Goal: Information Seeking & Learning: Learn about a topic

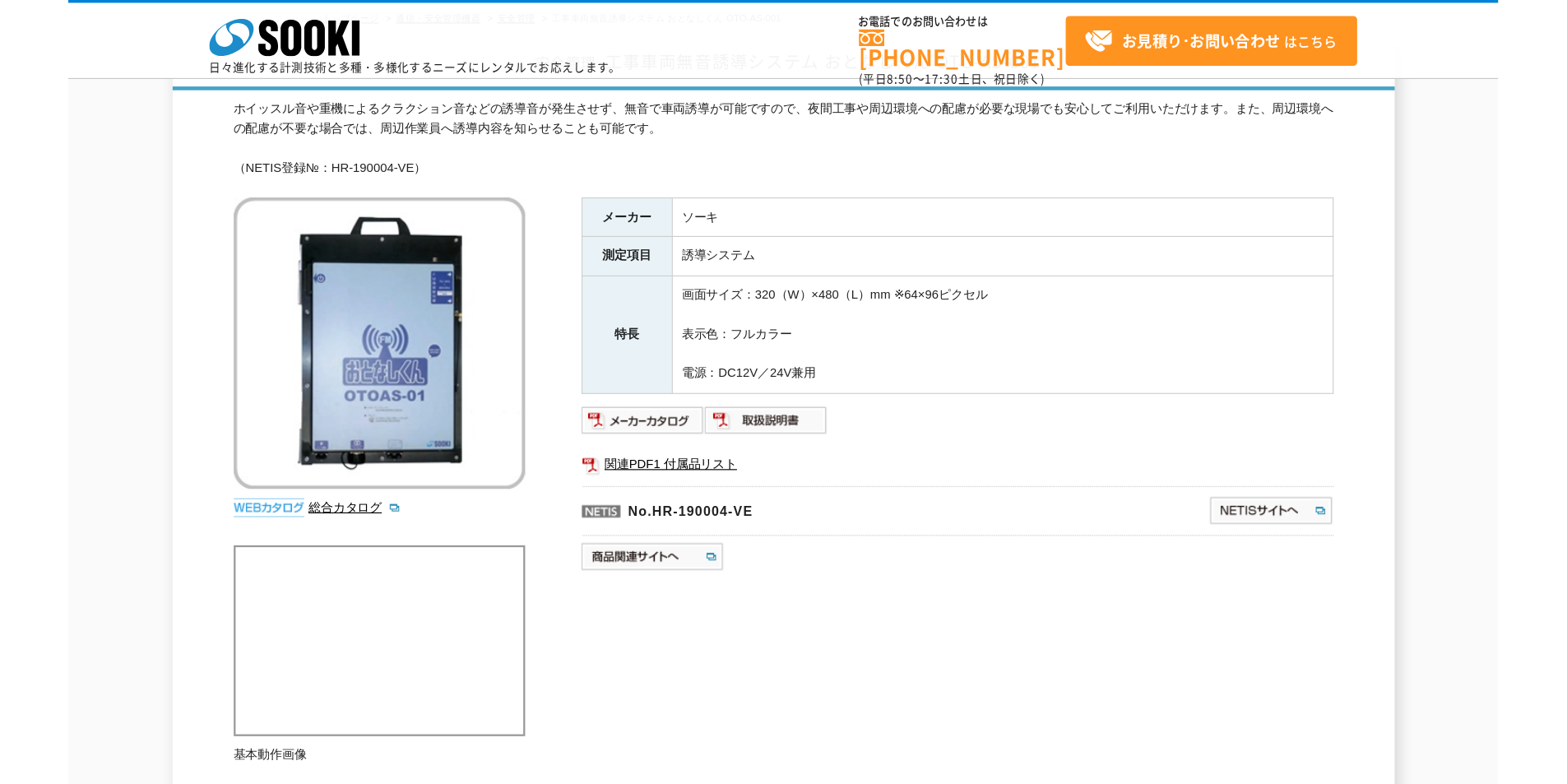
scroll to position [109, 0]
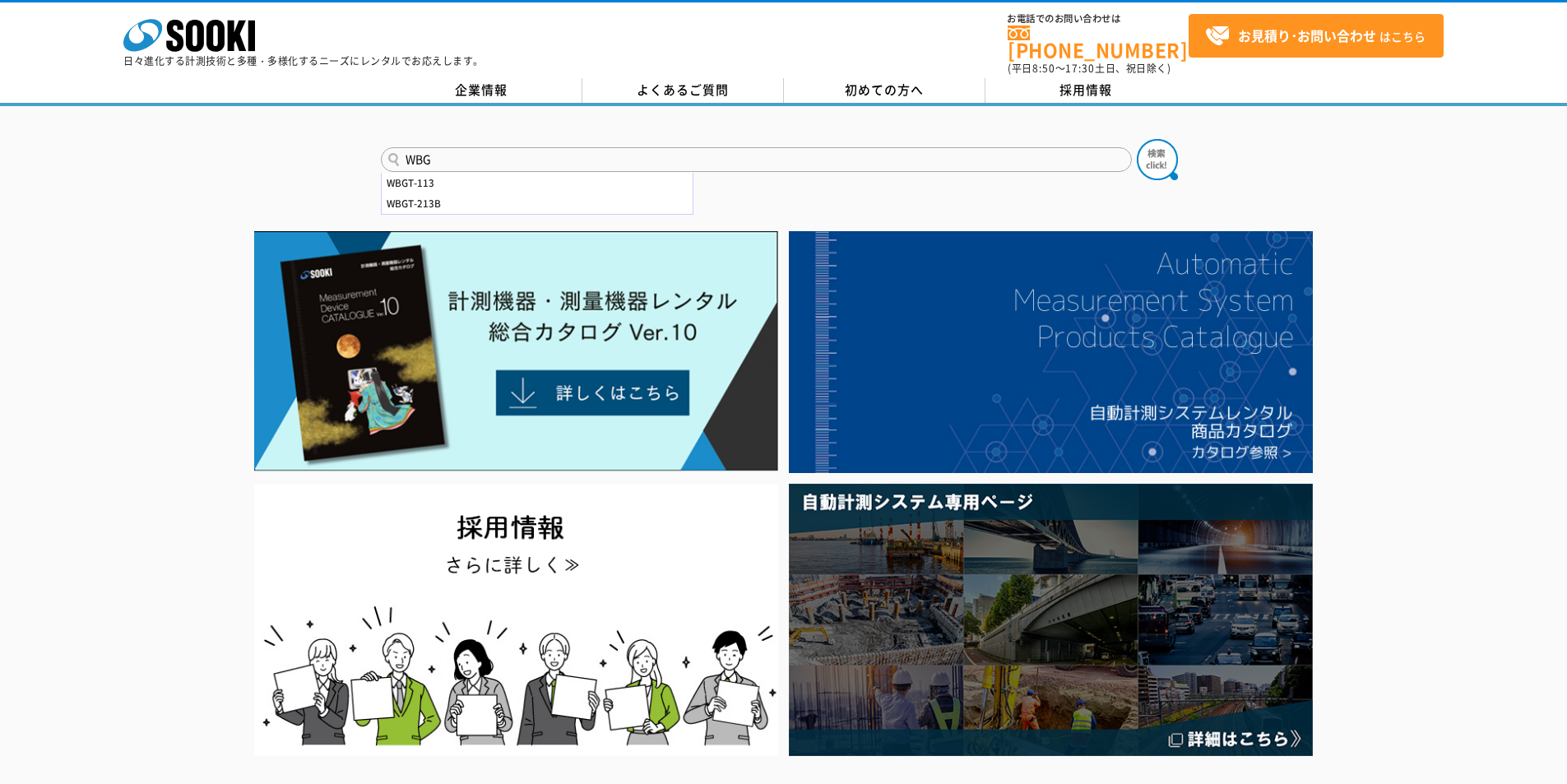
click at [844, 155] on input "WBG" at bounding box center [756, 159] width 751 height 24
drag, startPoint x: 844, startPoint y: 155, endPoint x: 208, endPoint y: 187, distance: 636.8
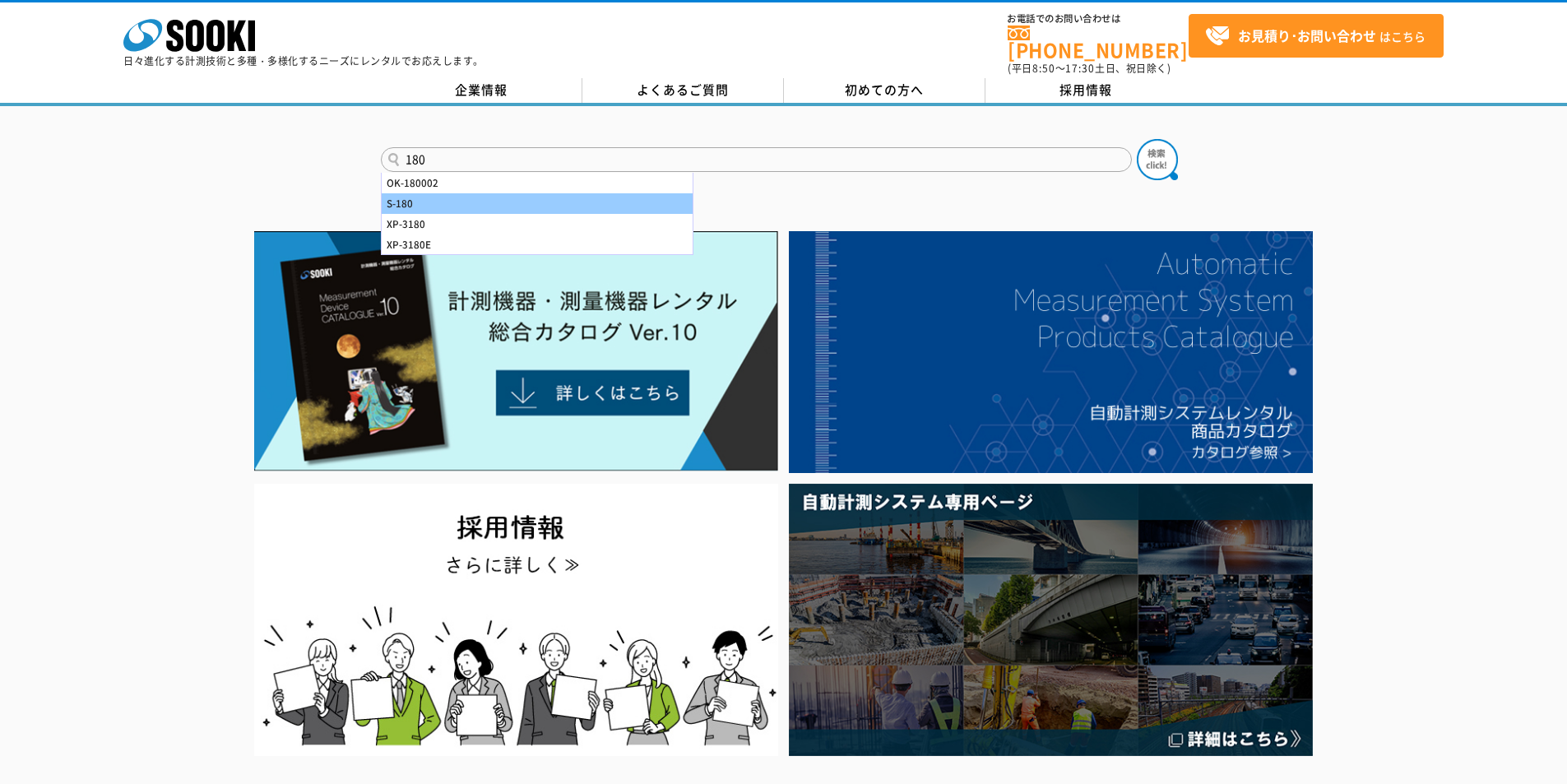
click at [421, 193] on div "S-180" at bounding box center [537, 204] width 311 height 21
type input "S-180"
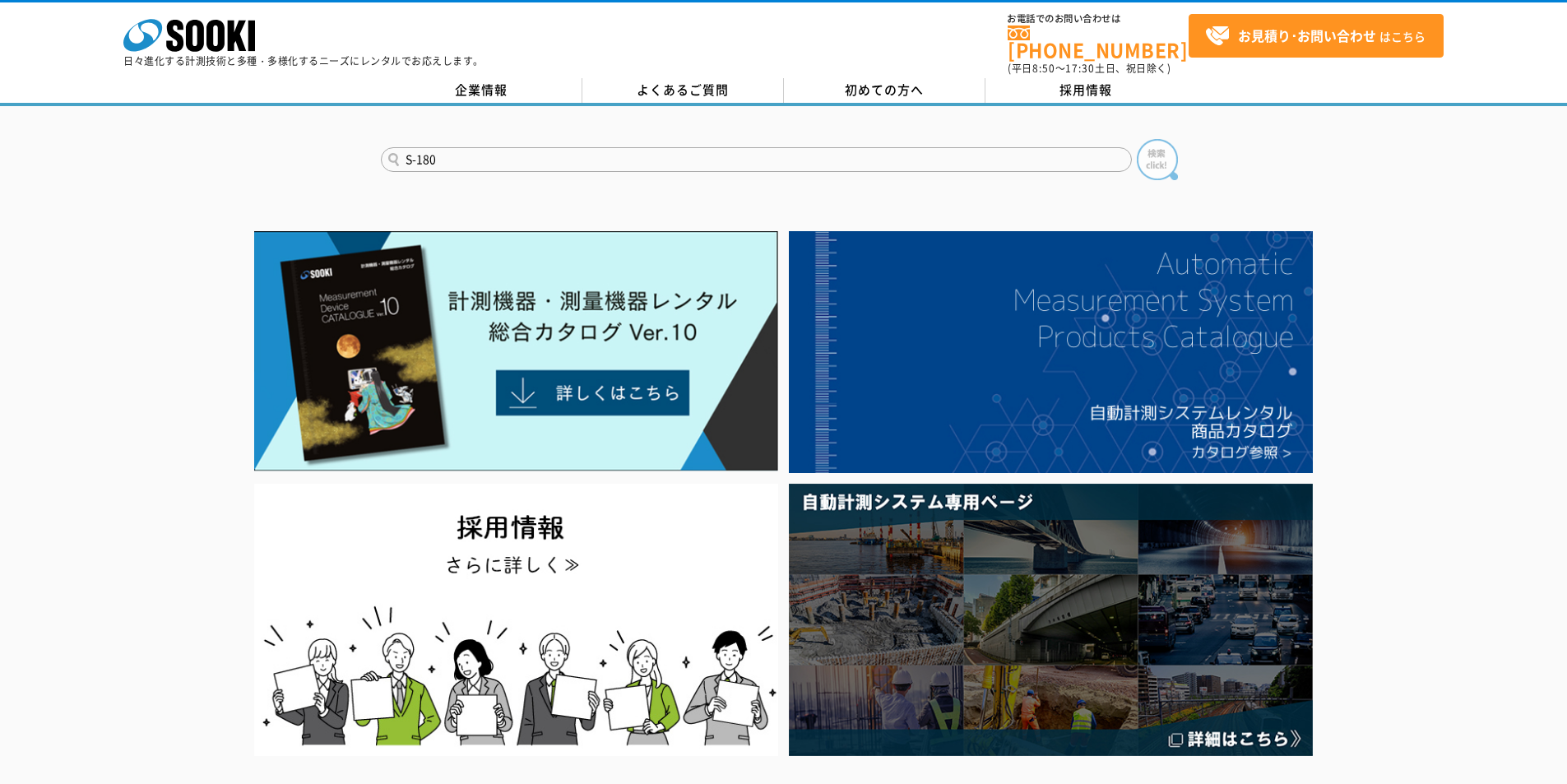
click at [1158, 139] on img at bounding box center [1158, 159] width 41 height 41
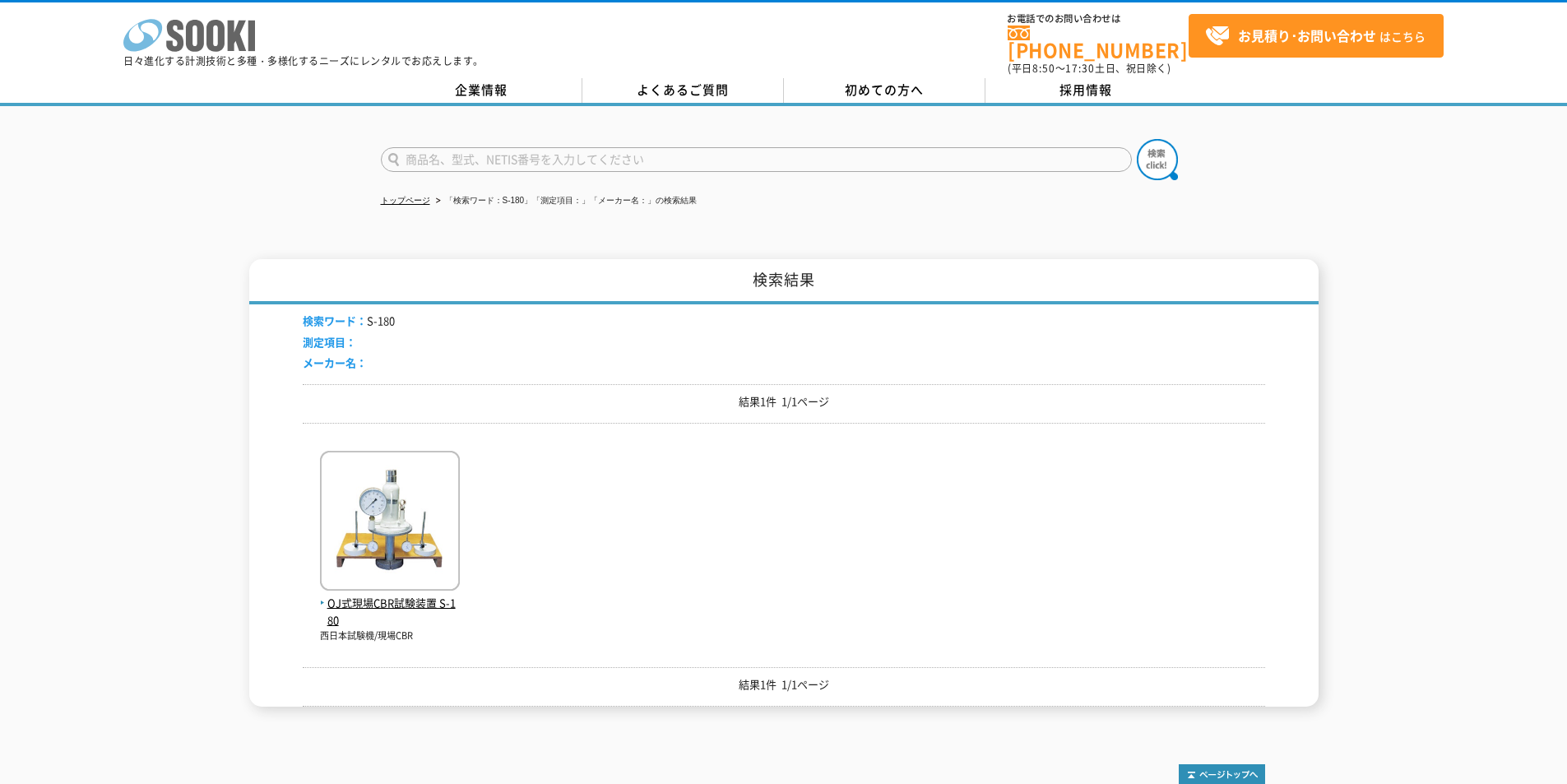
click at [192, 23] on icon at bounding box center [194, 36] width 18 height 32
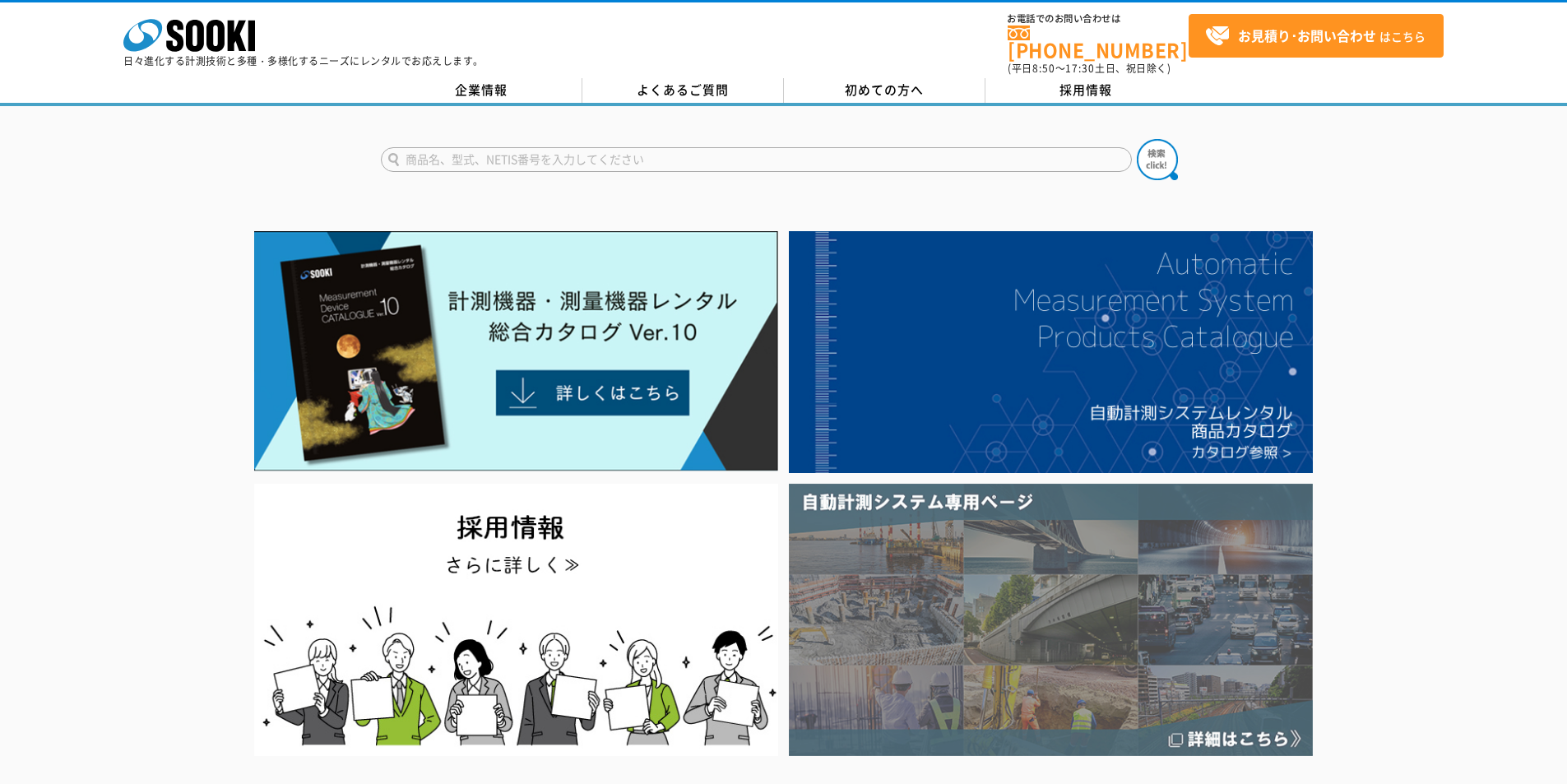
click at [1238, 531] on img at bounding box center [1051, 619] width 524 height 272
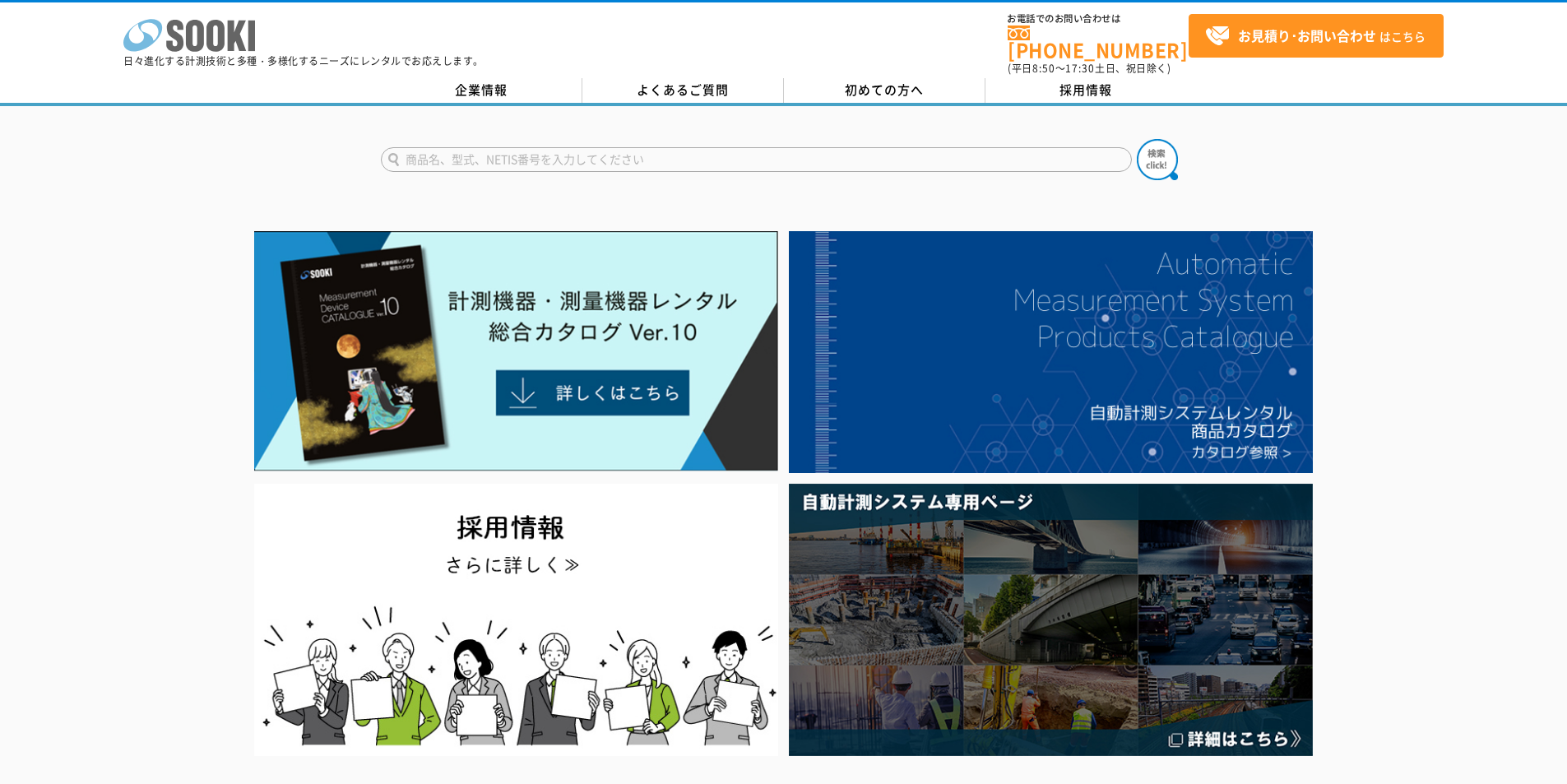
click at [195, 42] on icon "株式会社 ソーキ" at bounding box center [190, 35] width 132 height 33
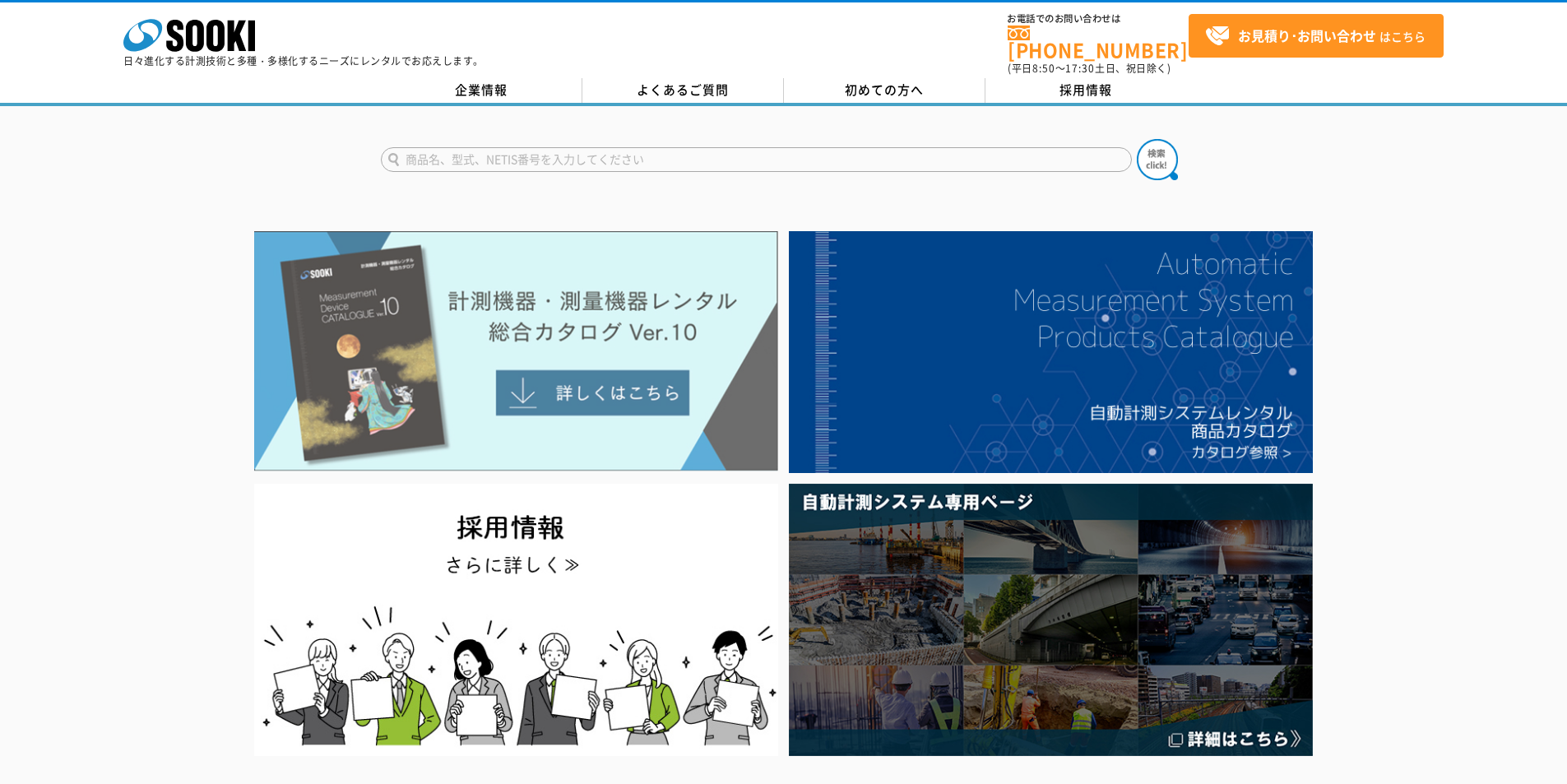
click at [657, 365] on img at bounding box center [517, 351] width 524 height 240
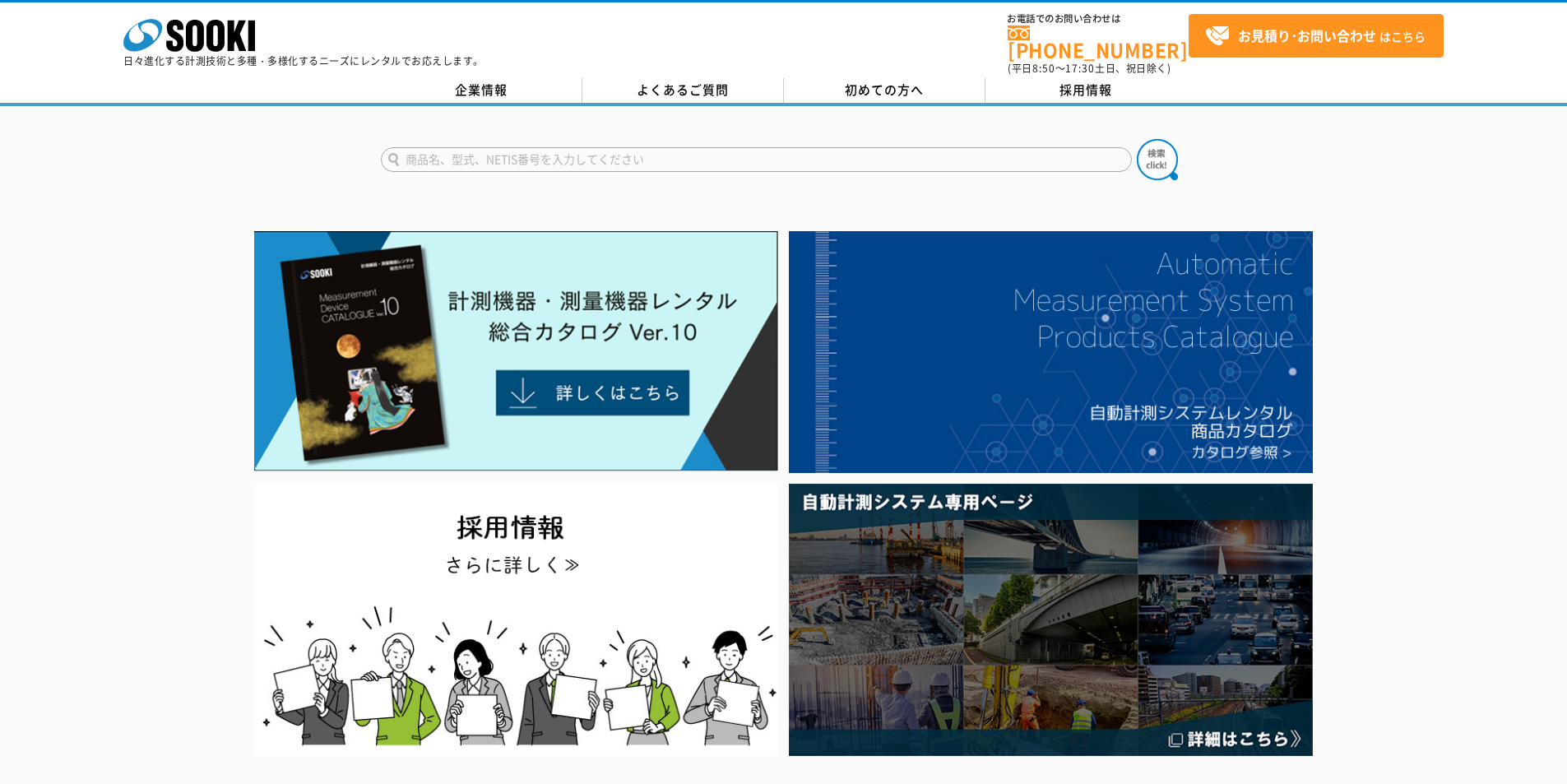
scroll to position [767, 0]
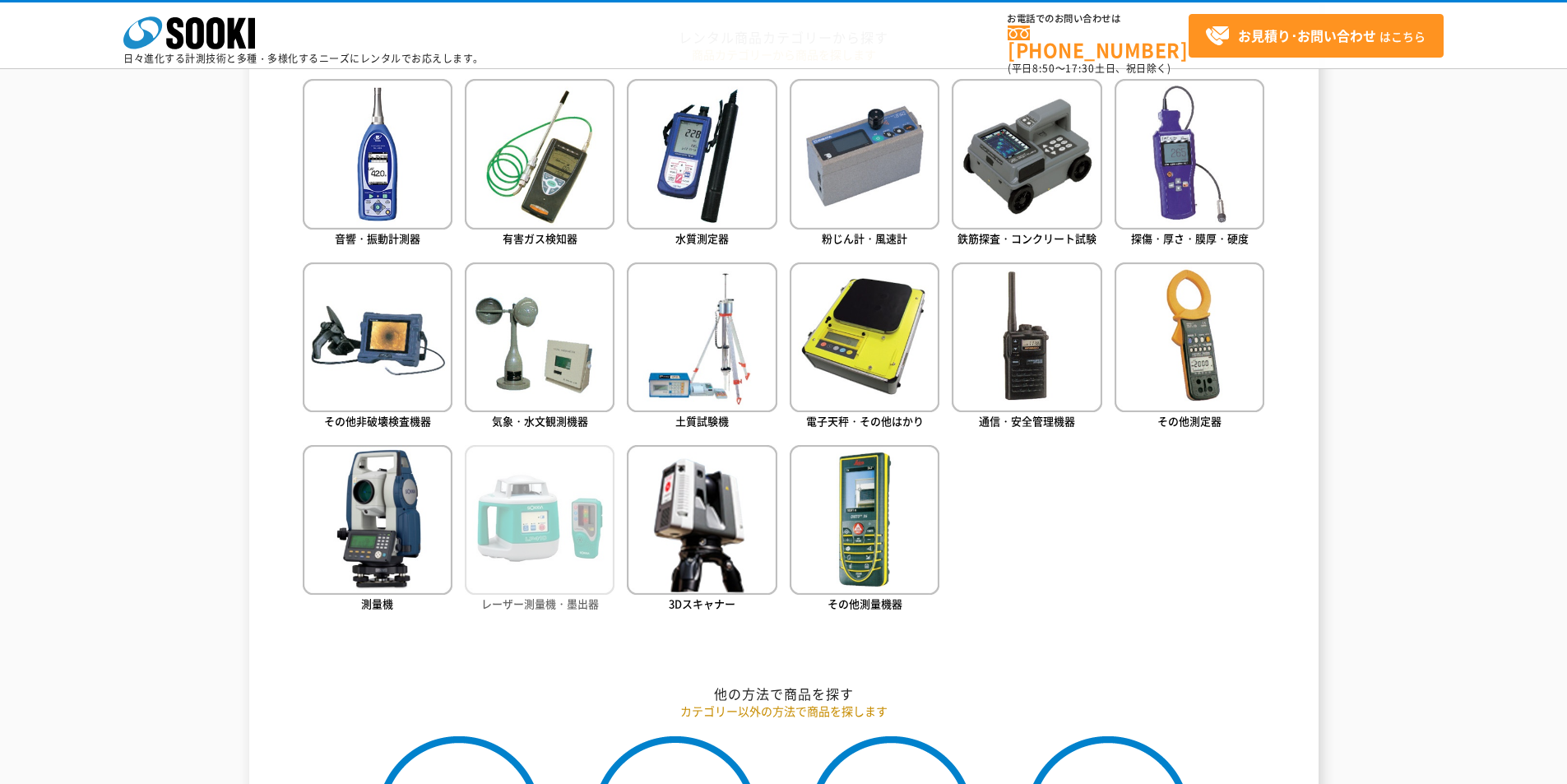
click at [579, 525] on img at bounding box center [539, 519] width 150 height 150
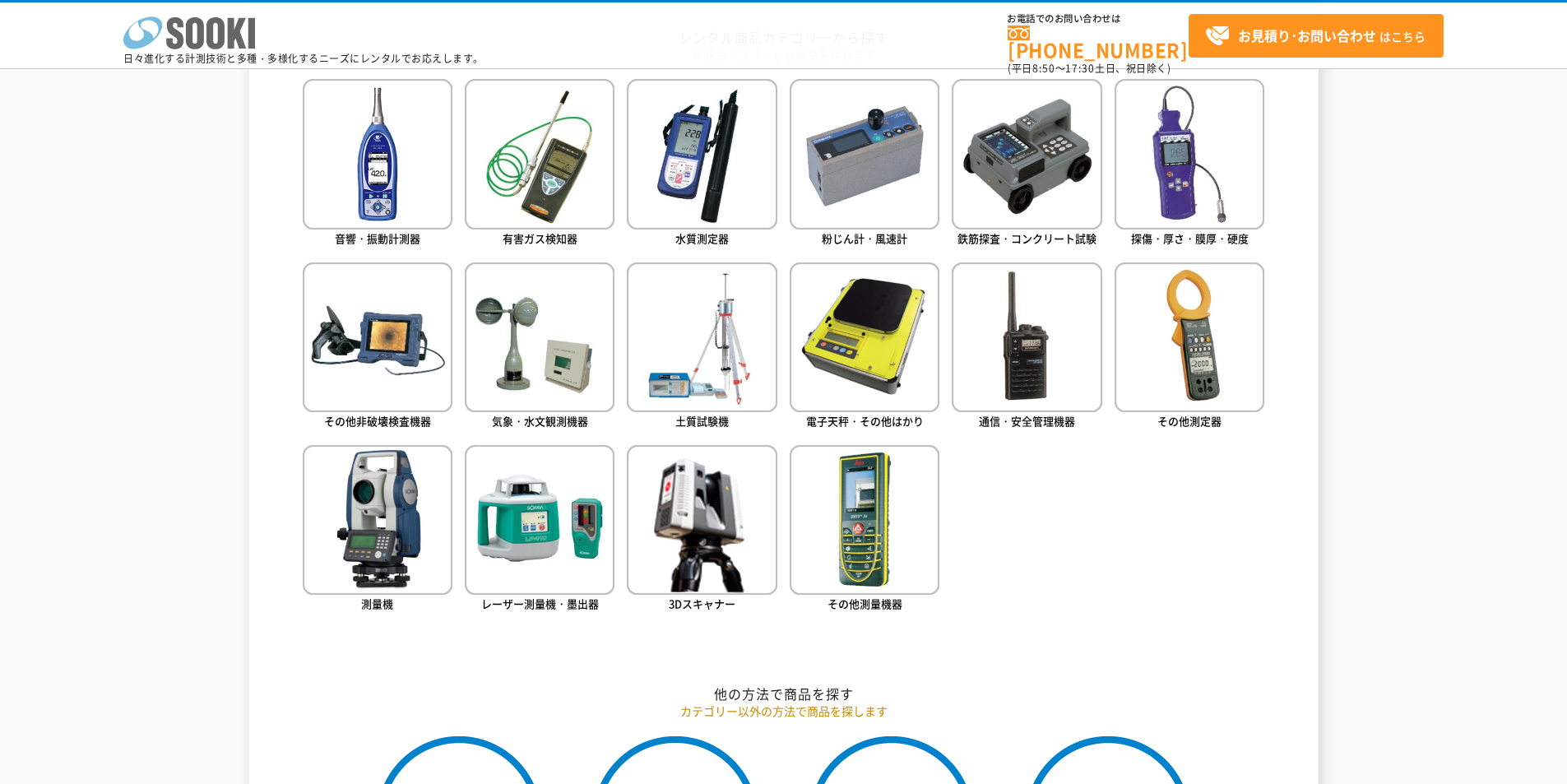
click at [190, 36] on icon at bounding box center [194, 33] width 18 height 32
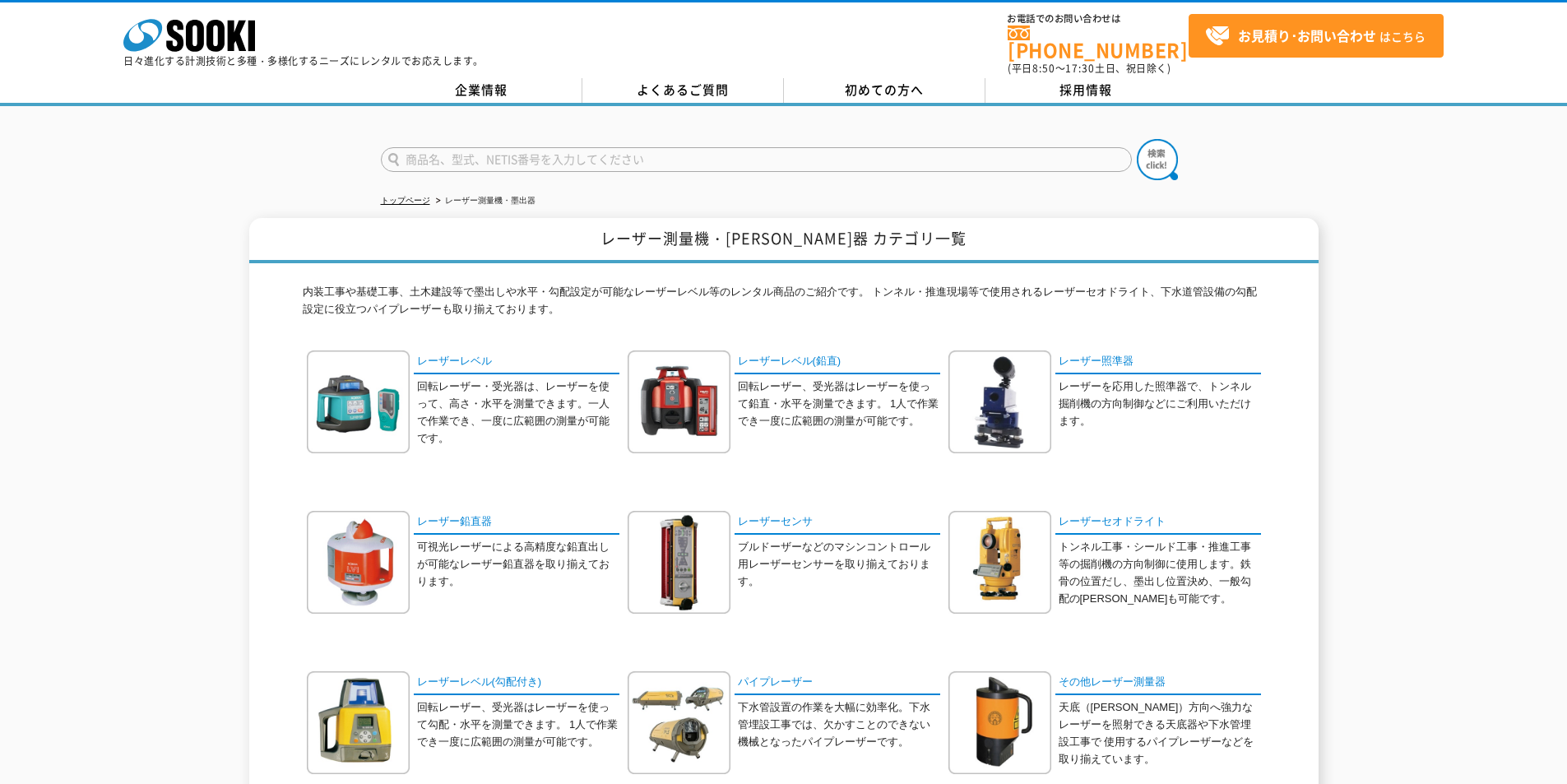
click at [1391, 172] on div at bounding box center [784, 146] width 1567 height 79
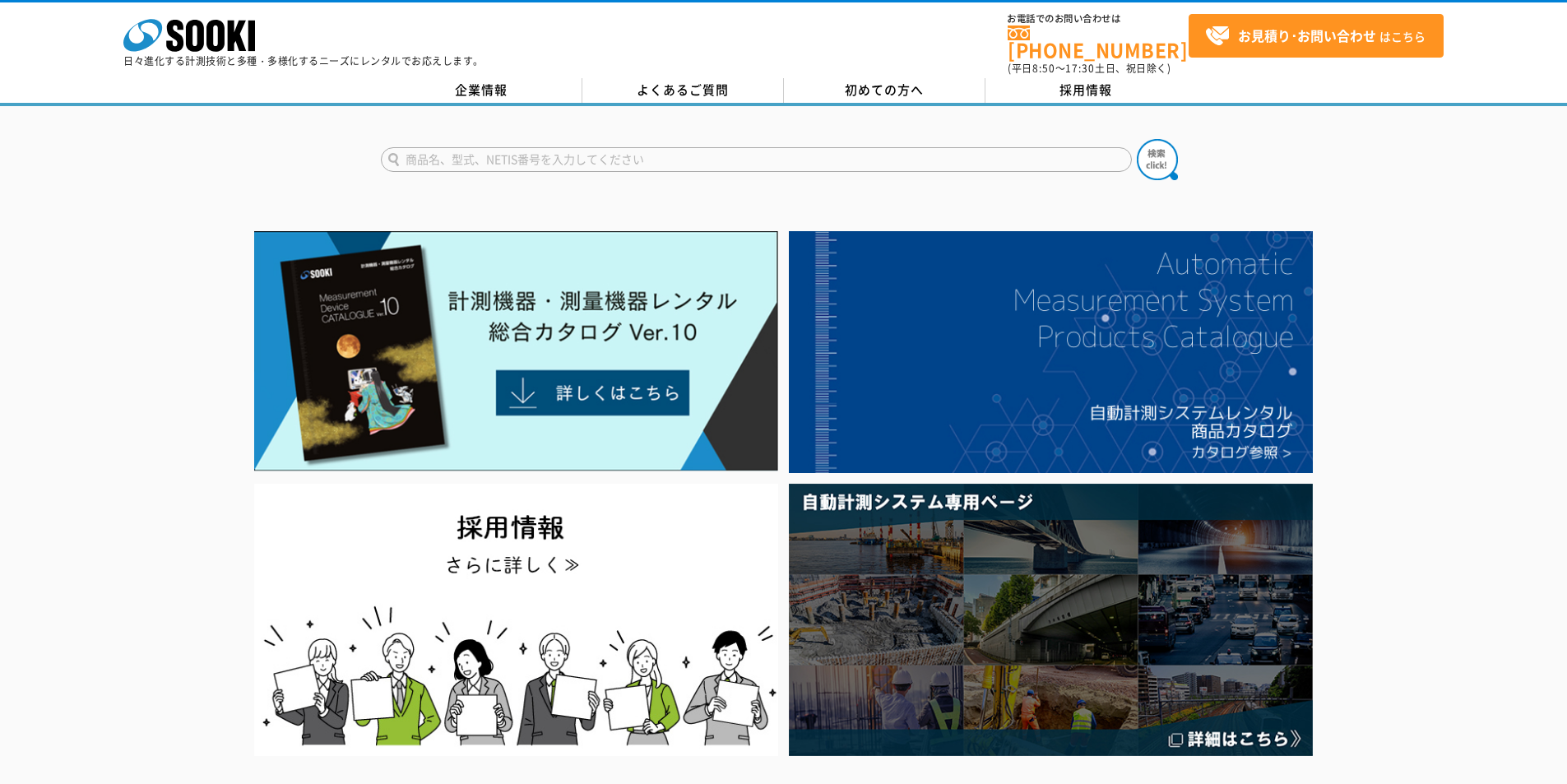
click at [834, 147] on input "text" at bounding box center [756, 159] width 751 height 24
click at [593, 193] on div "XP-329ⅢR" at bounding box center [537, 204] width 311 height 21
type input "XP-329ⅢR"
click at [1165, 150] on img at bounding box center [1158, 159] width 41 height 41
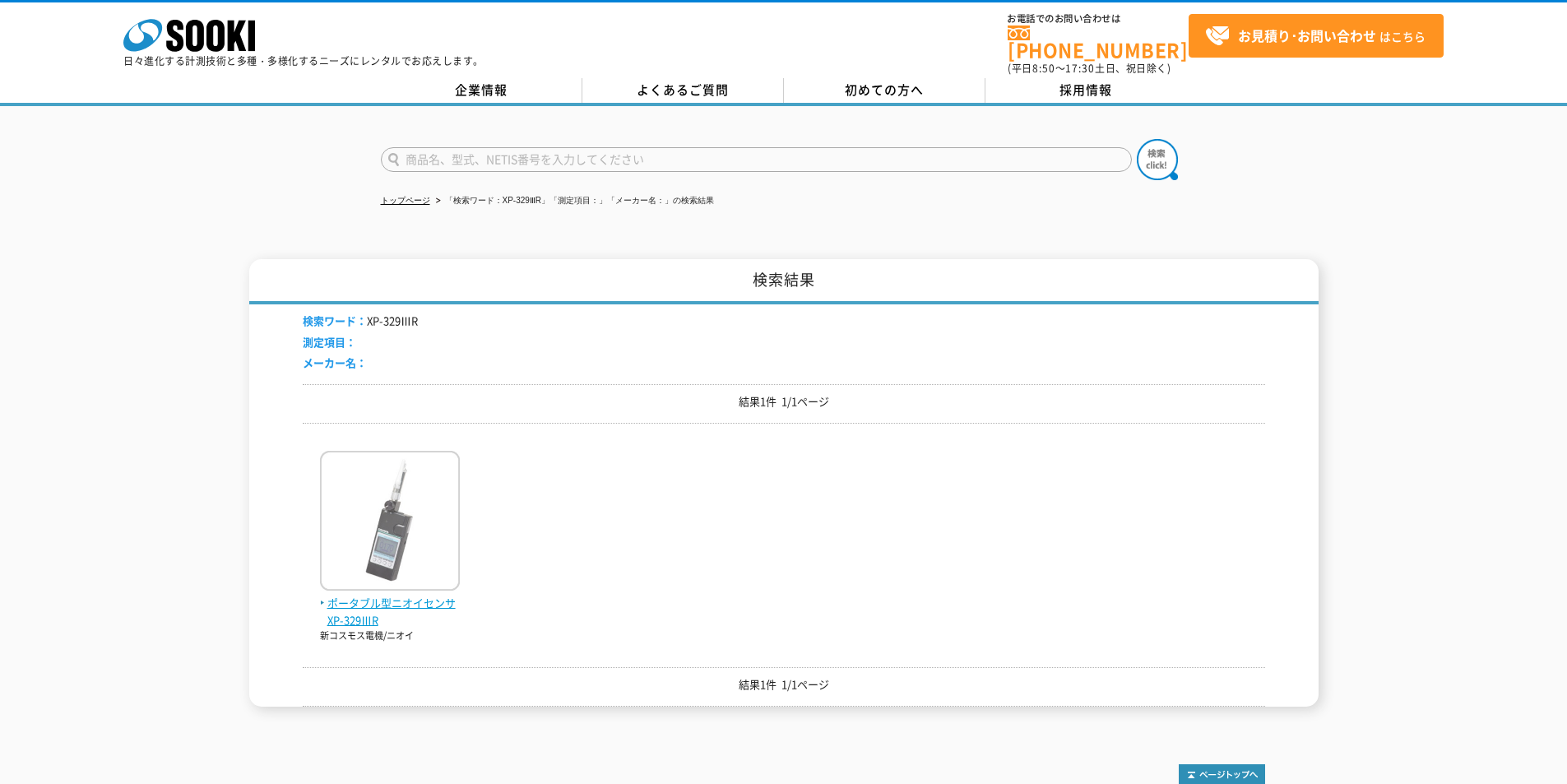
click at [370, 595] on span "ポータブル型ニオイセンサ XP-329ⅢR" at bounding box center [389, 612] width 140 height 35
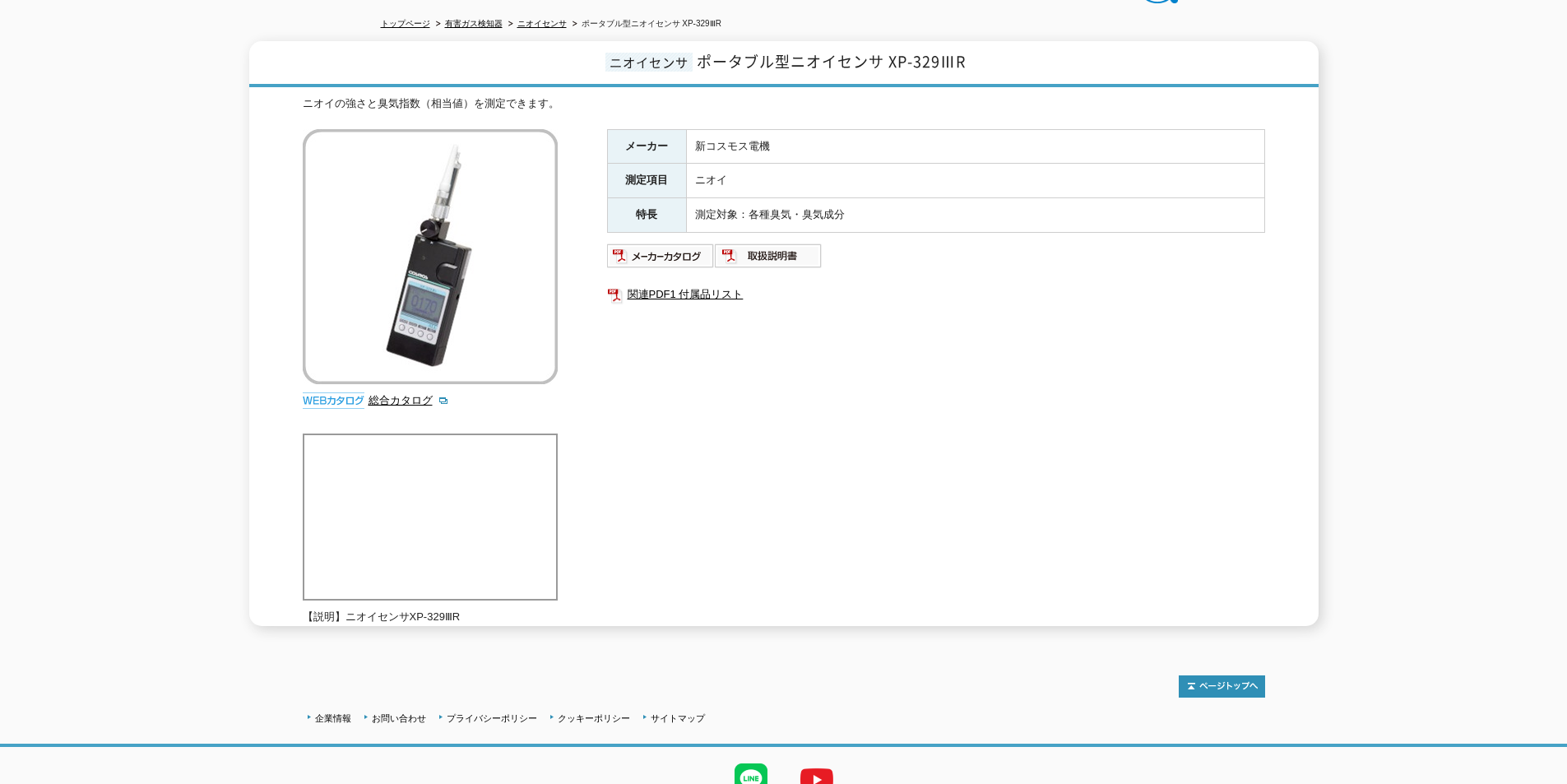
scroll to position [73, 0]
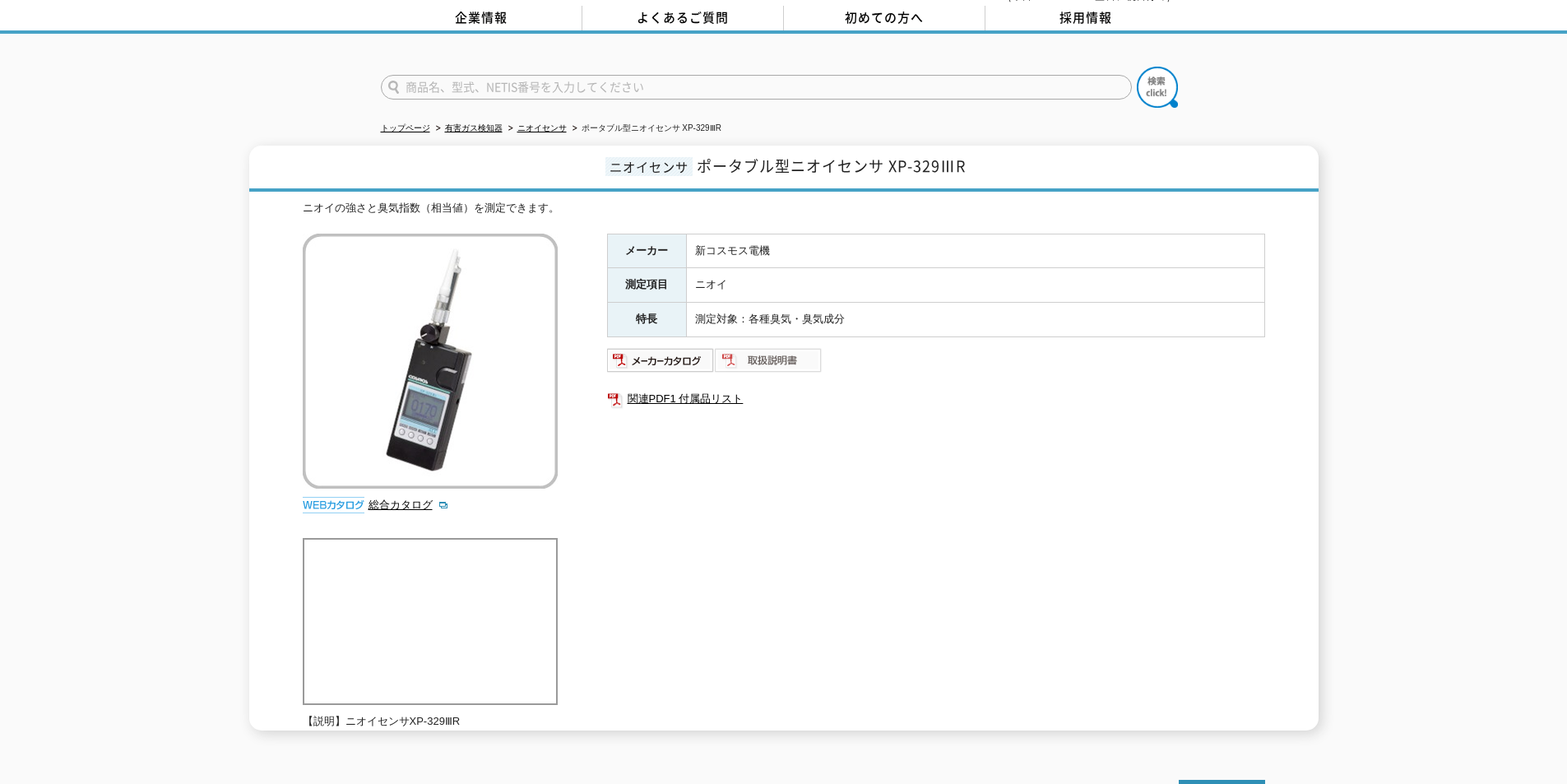
click at [779, 350] on img at bounding box center [768, 360] width 107 height 26
click at [1335, 467] on div "ニオイセンサ ポータブル型ニオイセンサ XP-329ⅢR ニオイの強さと臭気指数（相当値）を測定できます。 総合カタログ メーカー 新コスモス電機 測定項目 …" at bounding box center [784, 437] width 1567 height 584
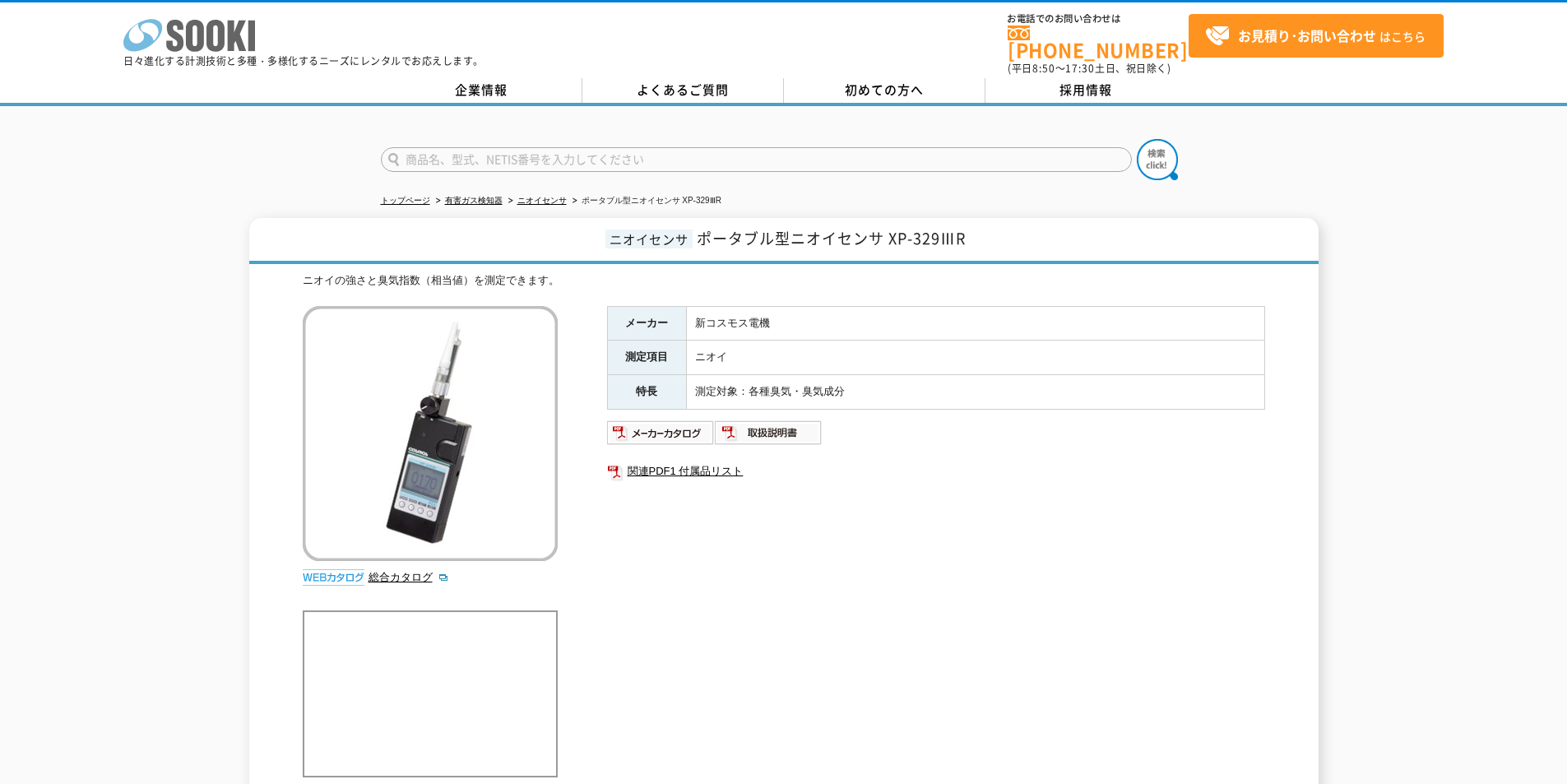
click at [228, 50] on polygon at bounding box center [238, 36] width 19 height 30
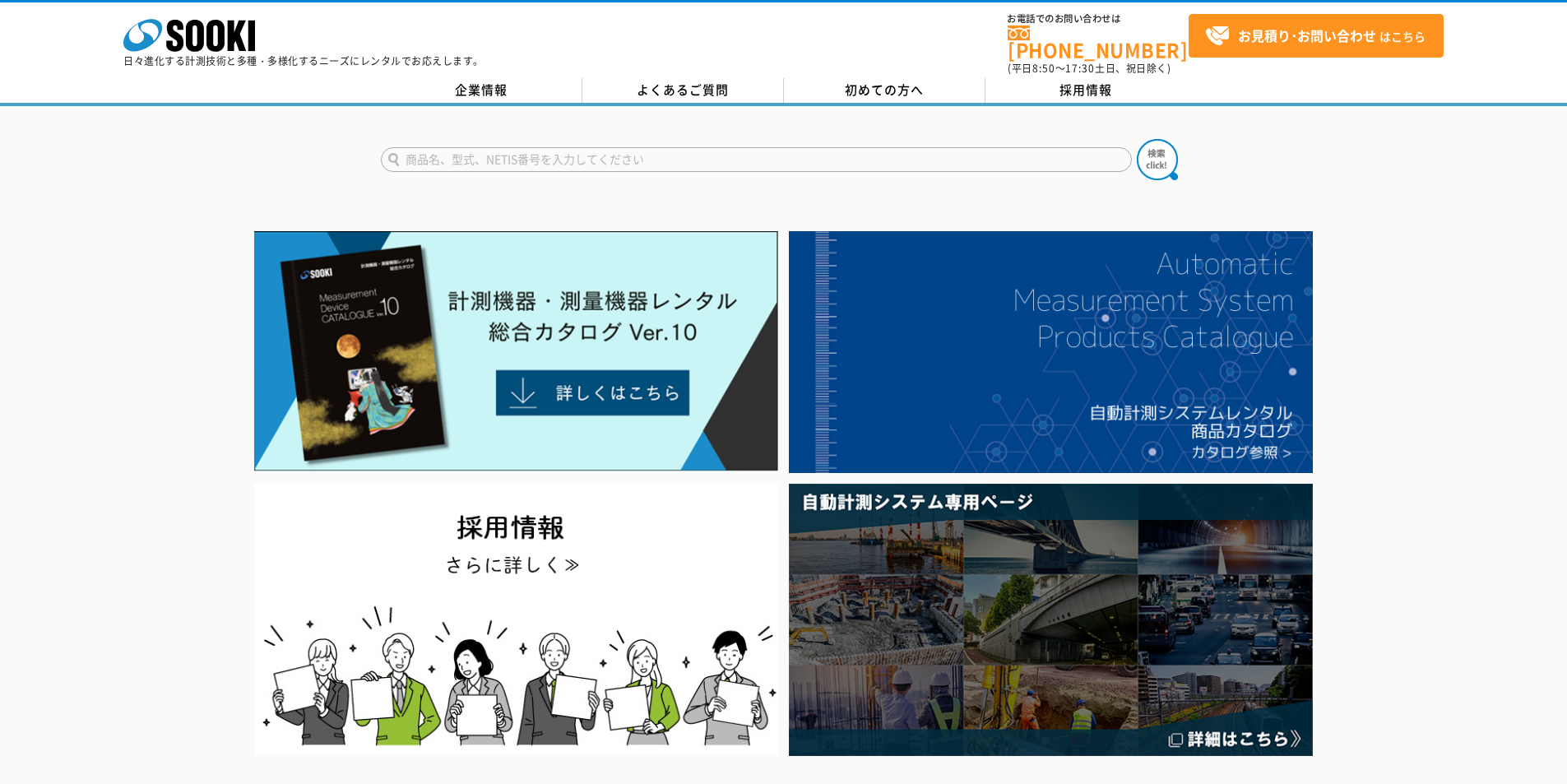
click at [546, 147] on input "text" at bounding box center [756, 159] width 751 height 24
type input "おんどと"
click at [1137, 139] on button at bounding box center [1158, 159] width 41 height 41
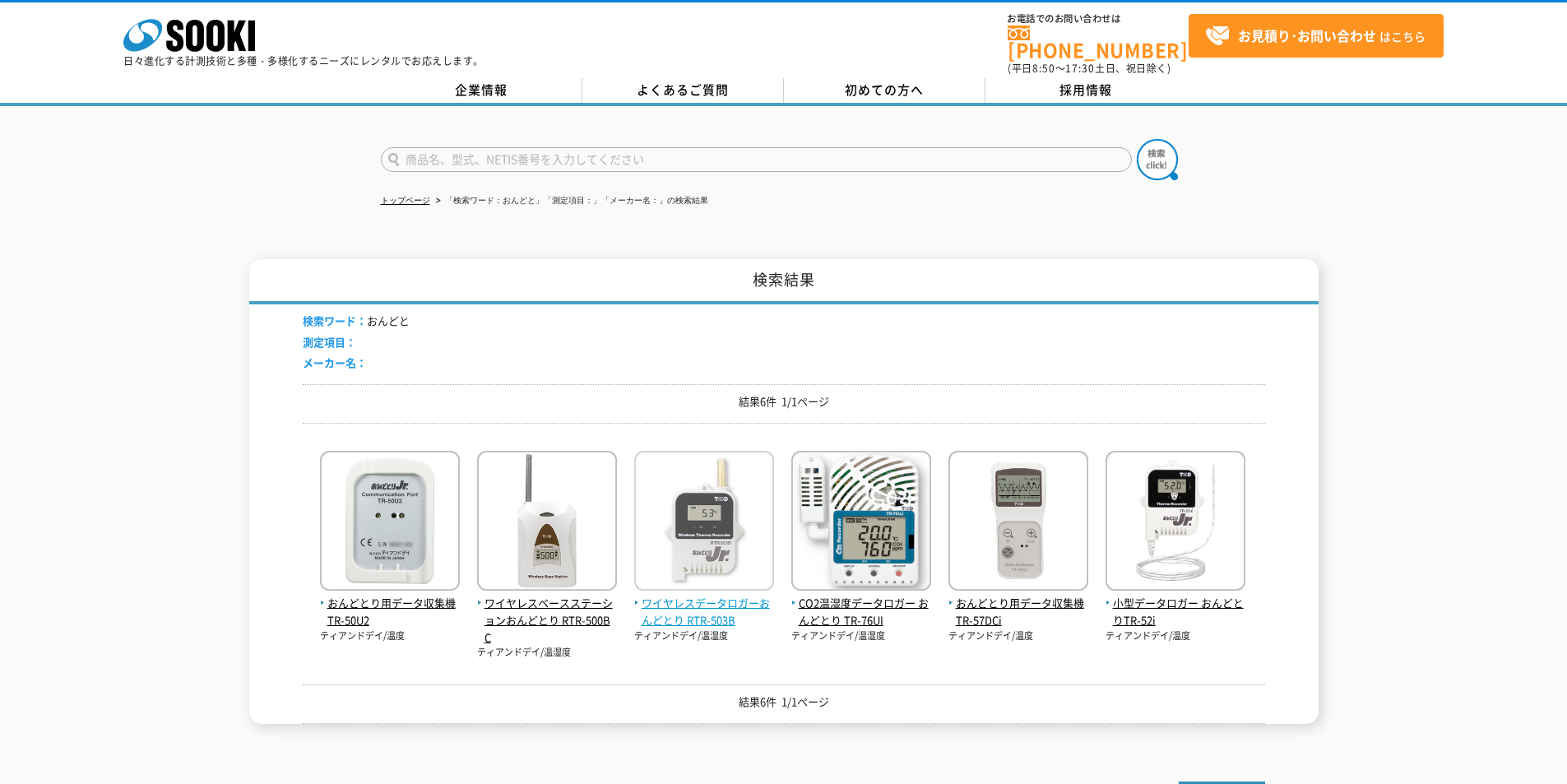
click at [688, 595] on span "ワイヤレスデータロガーおんどとり RTR-503B" at bounding box center [704, 612] width 140 height 35
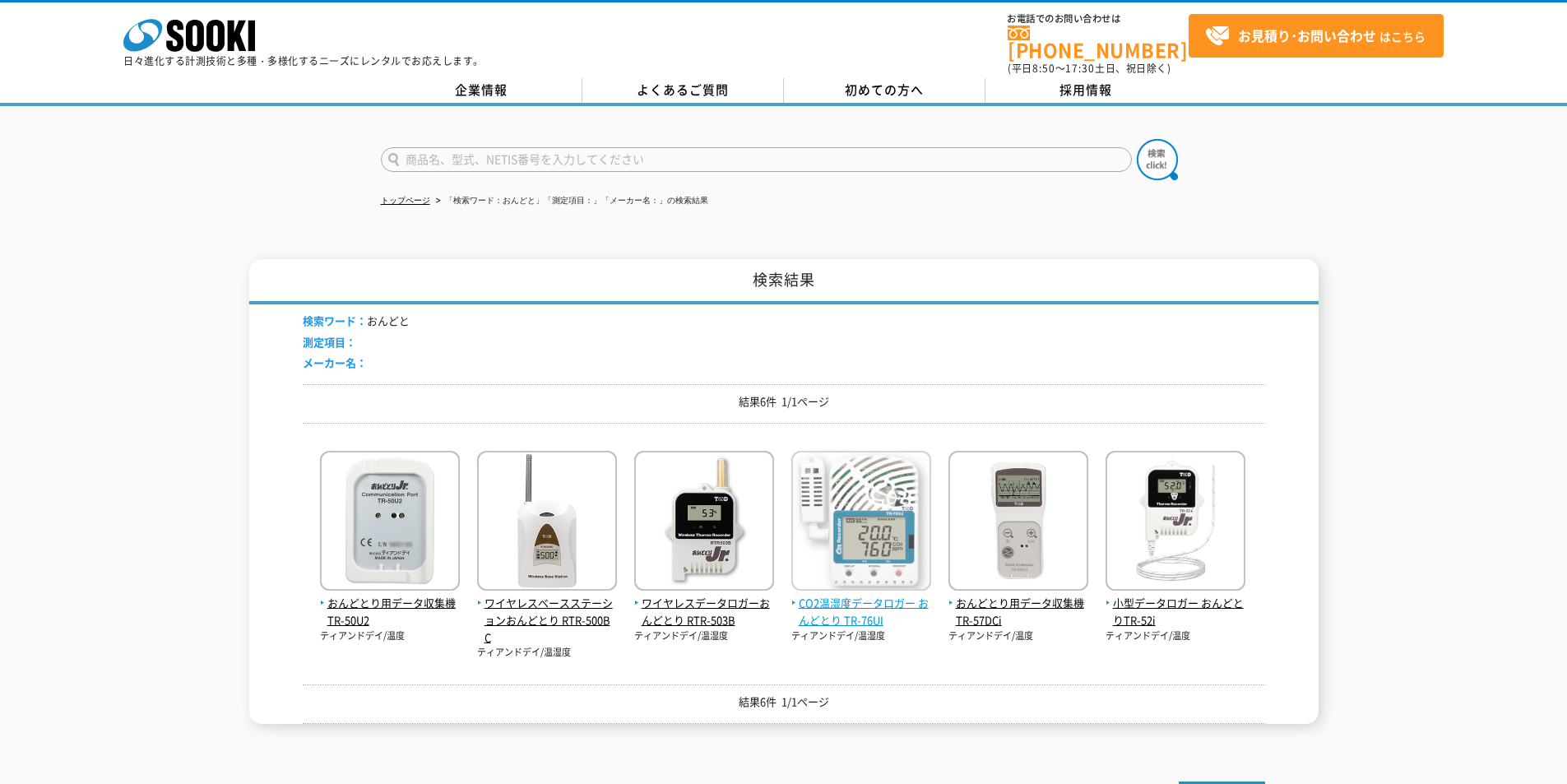
click at [852, 595] on span "CO2温湿度データロガー おんどとり TR-76UI" at bounding box center [861, 612] width 140 height 35
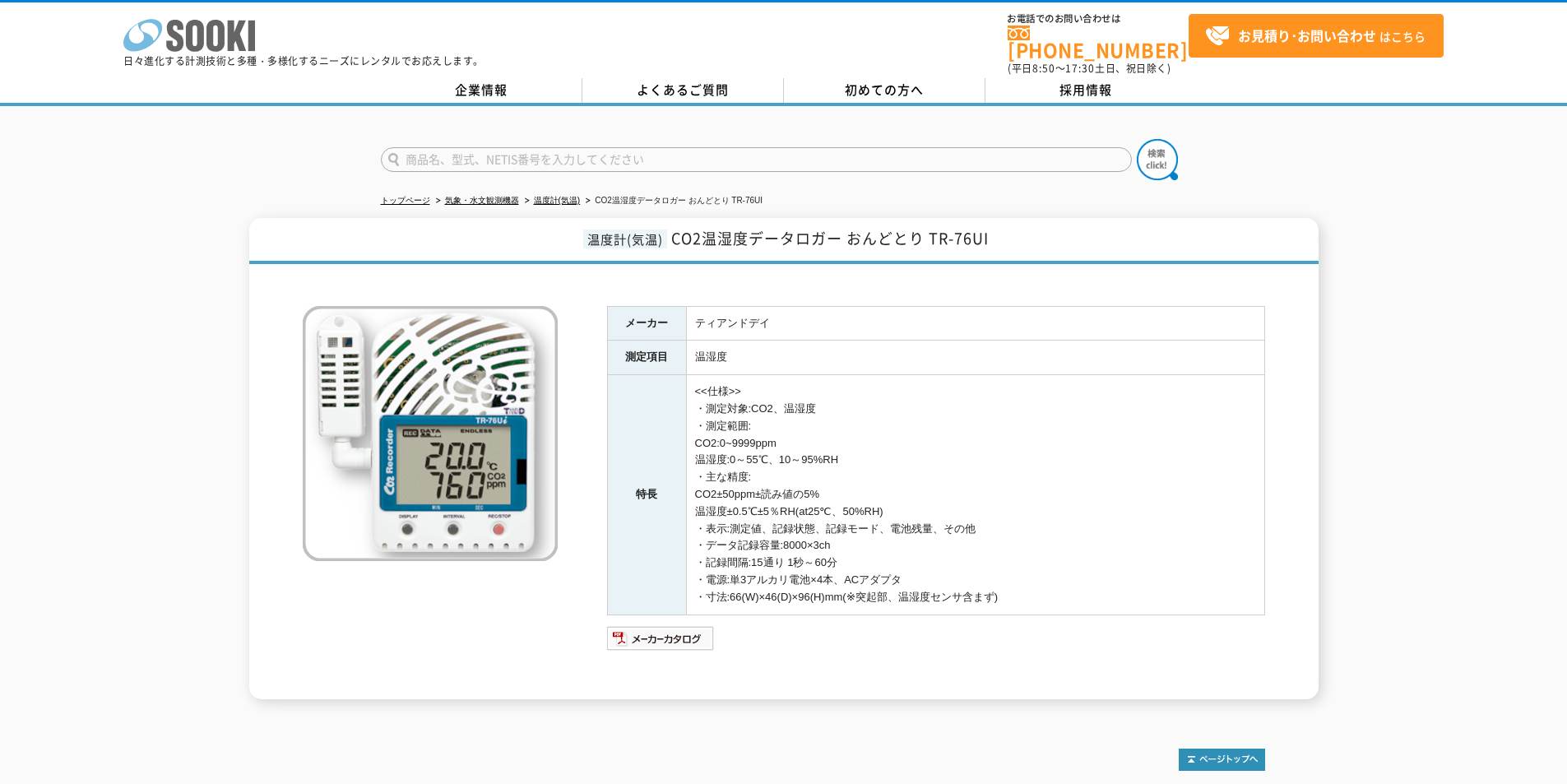
click at [227, 36] on icon "株式会社 ソーキ" at bounding box center [190, 35] width 132 height 33
